Goal: Task Accomplishment & Management: Use online tool/utility

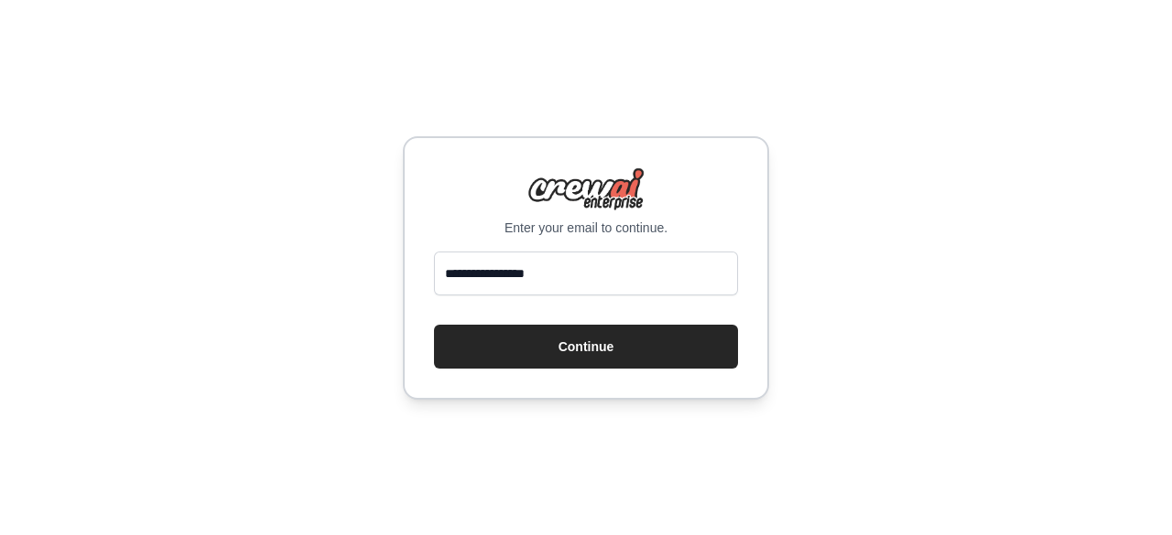
type input "**********"
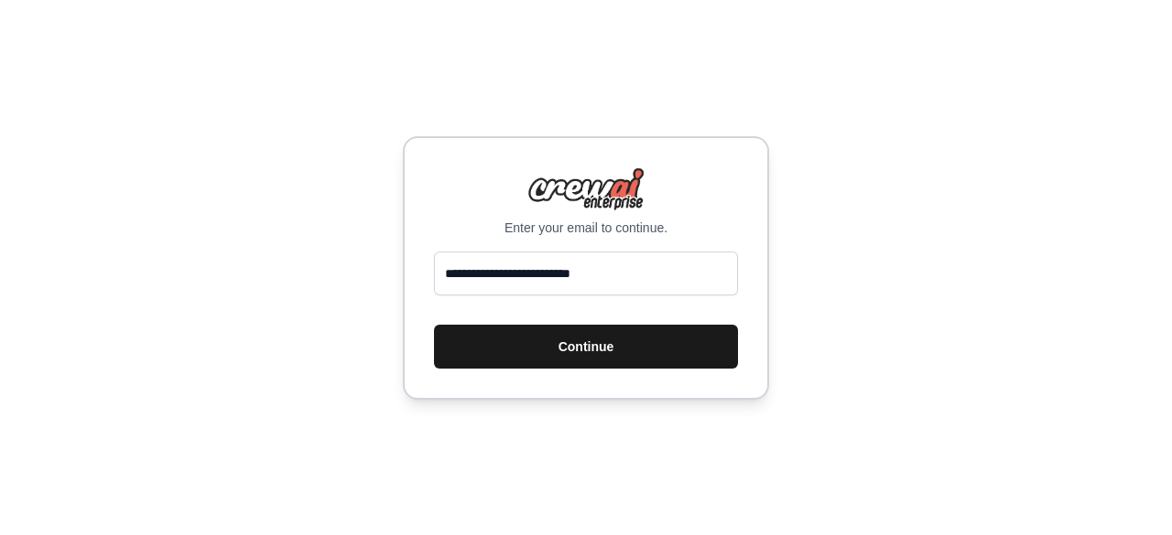
click at [566, 339] on button "Continue" at bounding box center [586, 347] width 304 height 44
click at [574, 347] on button "Continue" at bounding box center [586, 347] width 304 height 44
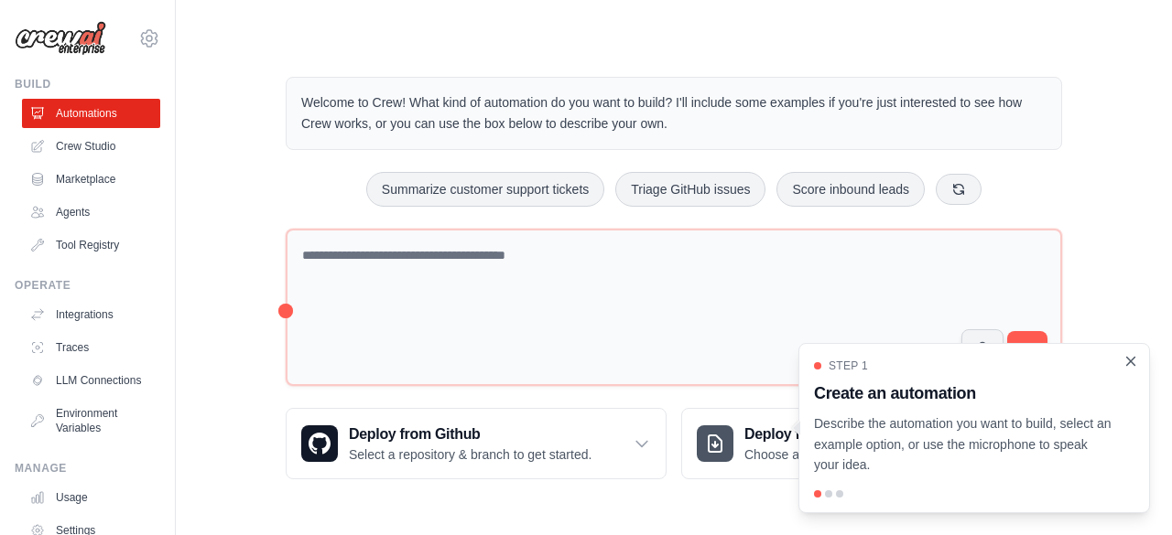
click at [1129, 360] on icon "Close walkthrough" at bounding box center [1131, 361] width 8 height 8
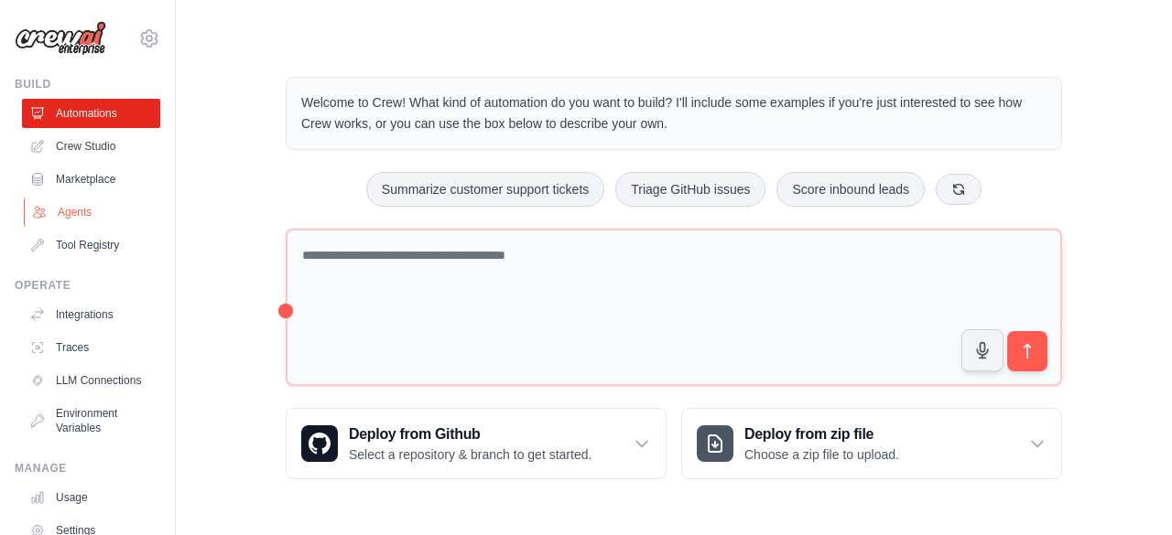
click at [92, 210] on link "Agents" at bounding box center [93, 212] width 138 height 29
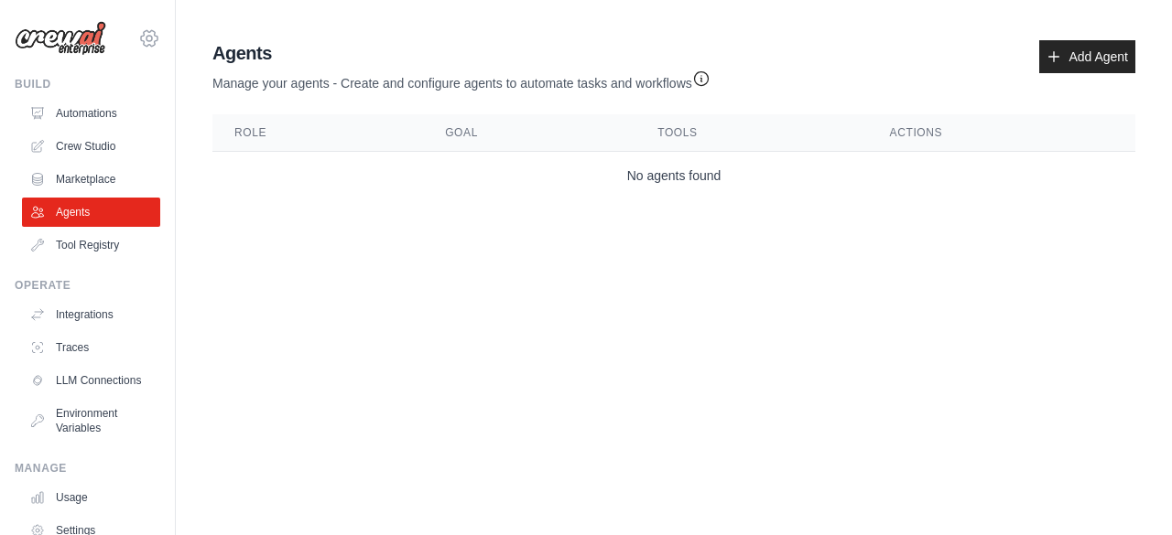
click at [138, 39] on icon at bounding box center [149, 38] width 22 height 22
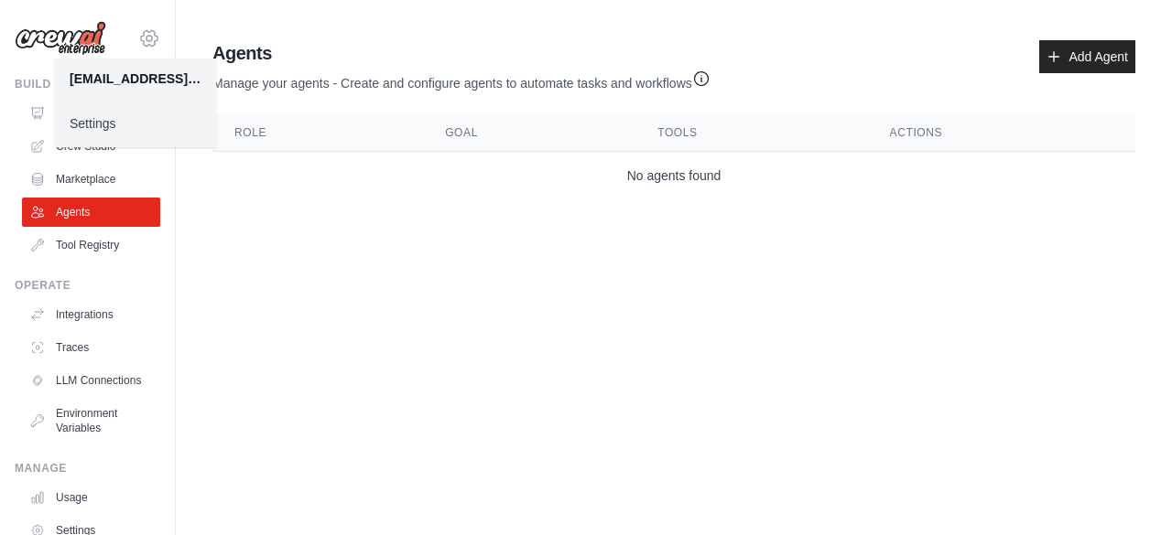
click at [138, 39] on icon at bounding box center [149, 38] width 22 height 22
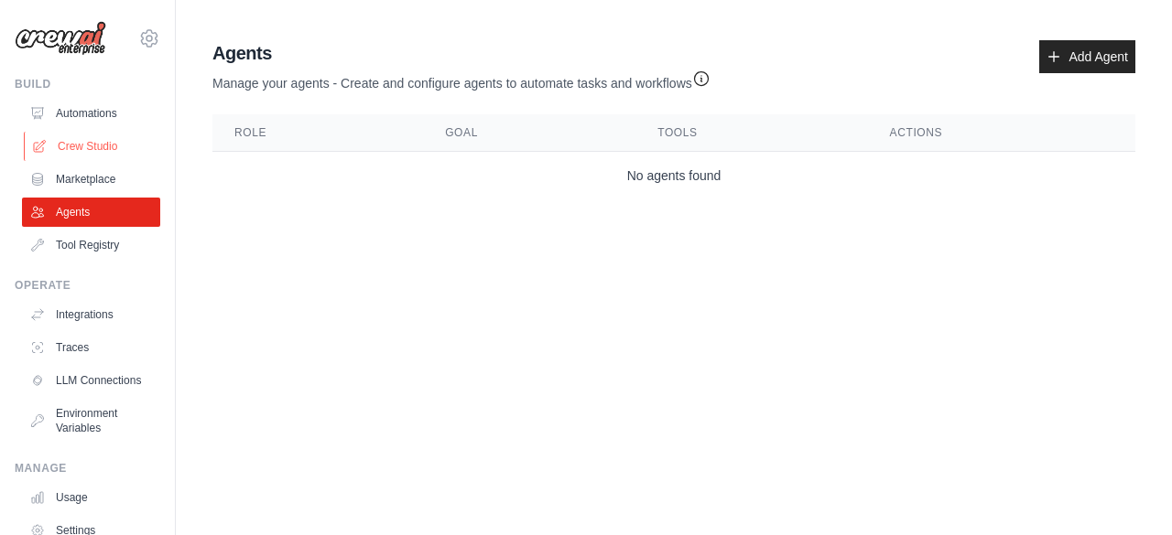
click at [104, 139] on link "Crew Studio" at bounding box center [93, 146] width 138 height 29
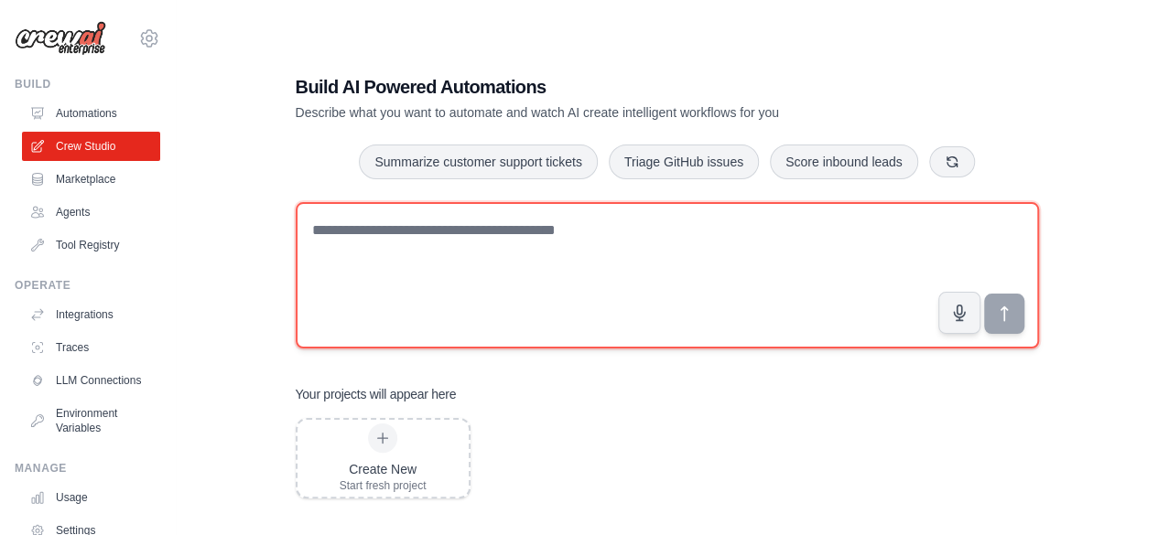
click at [382, 253] on textarea at bounding box center [667, 275] width 743 height 146
click at [678, 221] on textarea at bounding box center [667, 275] width 743 height 146
